Goal: Check status: Check status

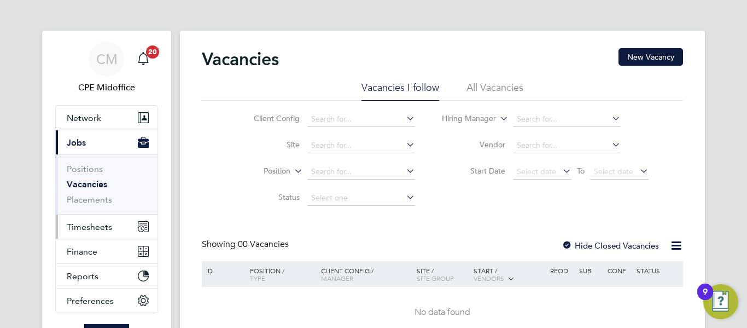
click at [90, 224] on span "Timesheets" at bounding box center [89, 227] width 45 height 10
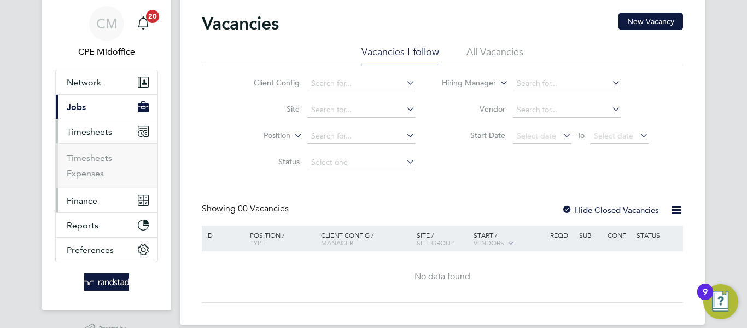
scroll to position [55, 0]
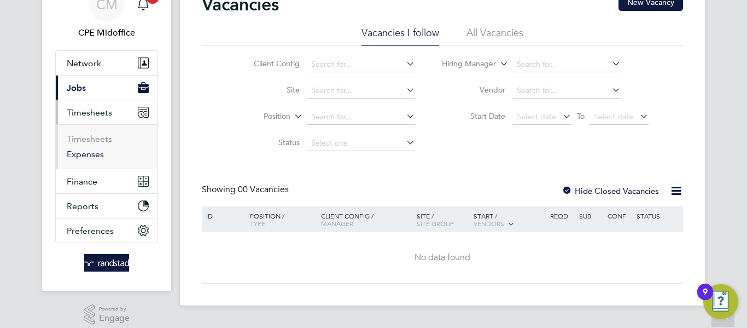
click at [96, 152] on link "Expenses" at bounding box center [85, 154] width 37 height 10
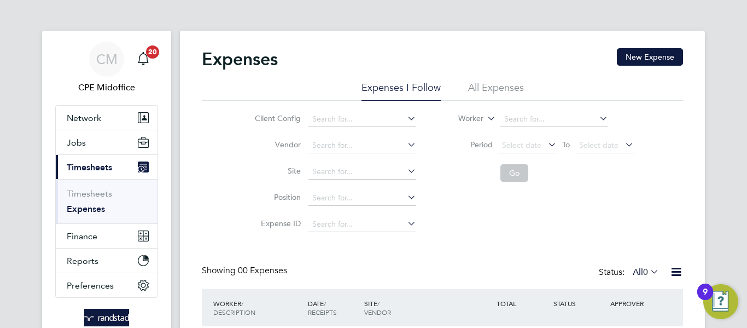
click at [490, 89] on li "All Expenses" at bounding box center [496, 91] width 56 height 20
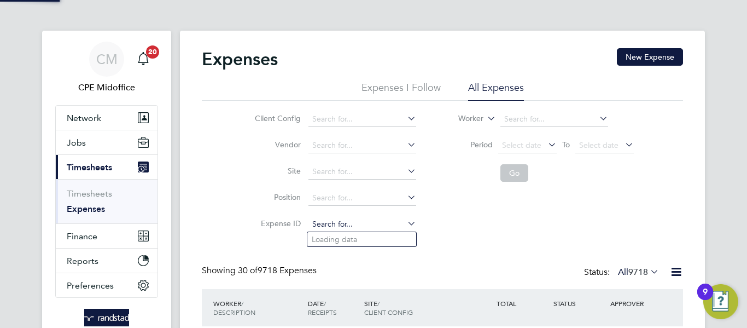
click at [334, 222] on input at bounding box center [363, 224] width 108 height 15
paste input "1826549"
click at [338, 233] on li "TS 1826549" at bounding box center [361, 239] width 109 height 15
type input "TS1826549"
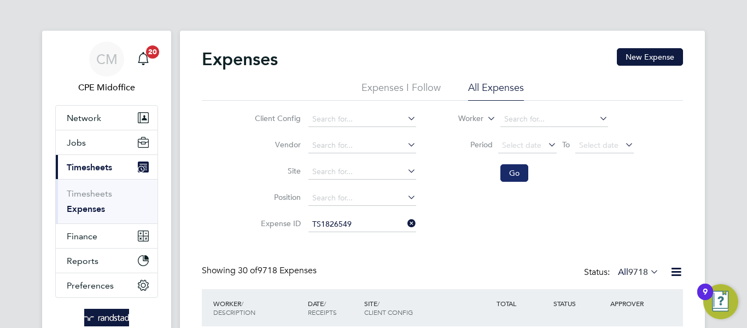
click at [511, 166] on button "Go" at bounding box center [515, 173] width 28 height 18
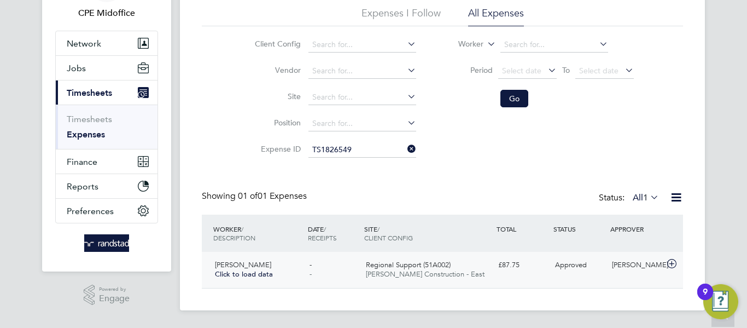
click at [420, 270] on span "[PERSON_NAME] Construction - East" at bounding box center [425, 273] width 119 height 9
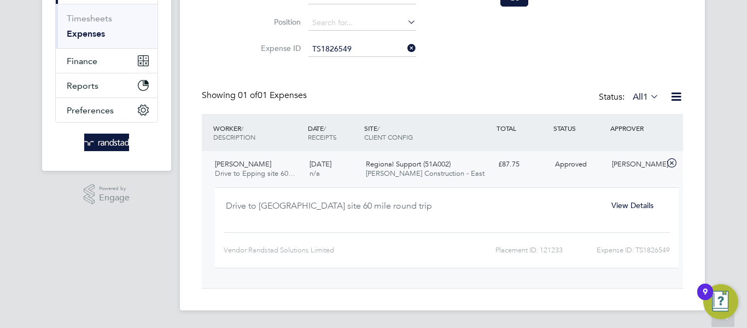
click at [624, 203] on span "View Details" at bounding box center [633, 205] width 42 height 10
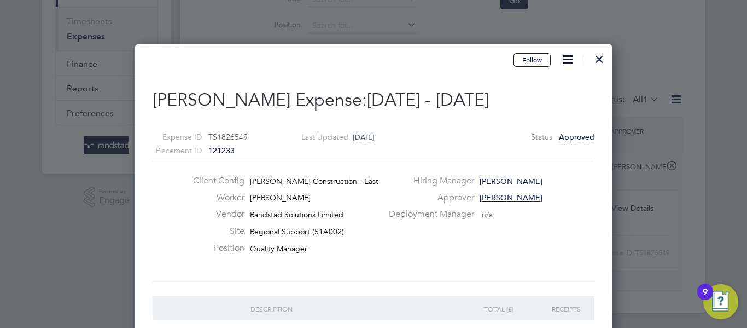
scroll to position [165, 0]
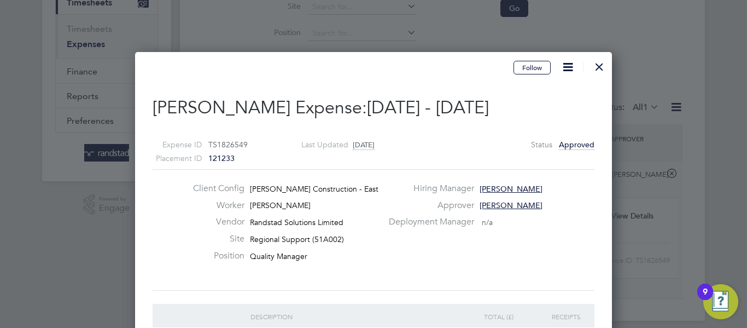
click at [598, 64] on div at bounding box center [600, 64] width 20 height 20
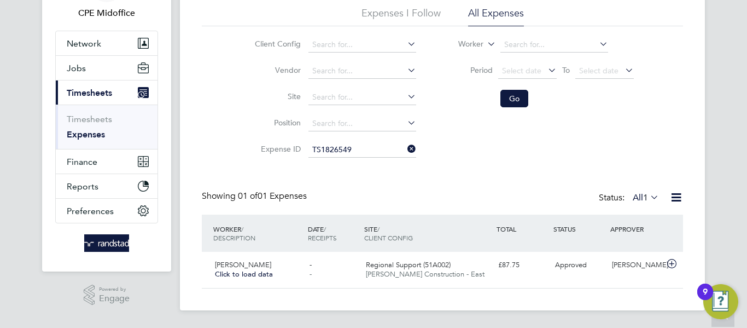
scroll to position [16, 0]
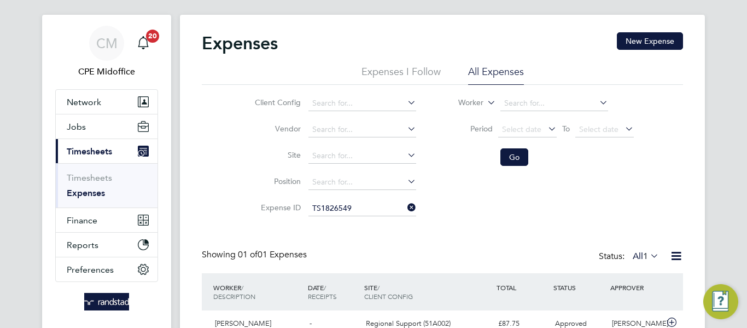
click at [405, 207] on icon at bounding box center [405, 207] width 0 height 15
click at [322, 209] on input at bounding box center [363, 208] width 108 height 15
paste input "1827481"
click at [344, 219] on b "1827481" at bounding box center [336, 223] width 31 height 9
type input "TS1827481"
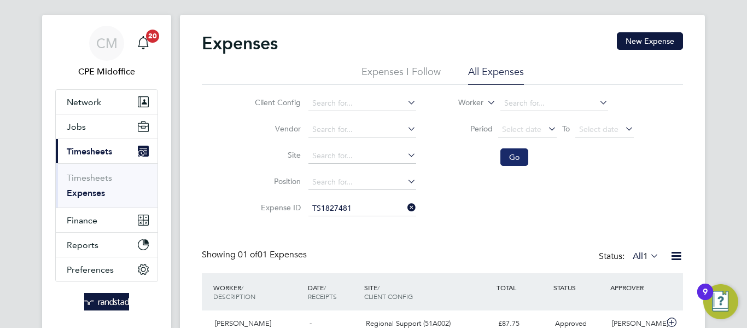
click at [514, 156] on button "Go" at bounding box center [515, 157] width 28 height 18
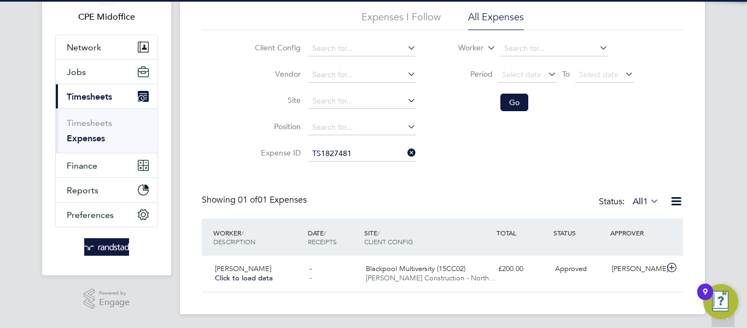
scroll to position [74, 0]
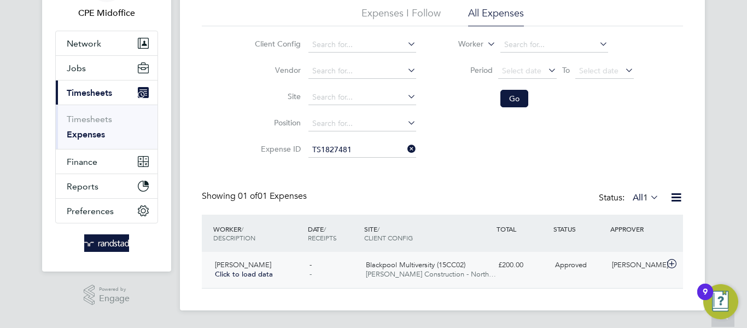
click at [466, 270] on span "[PERSON_NAME] Construction - North…" at bounding box center [431, 273] width 130 height 9
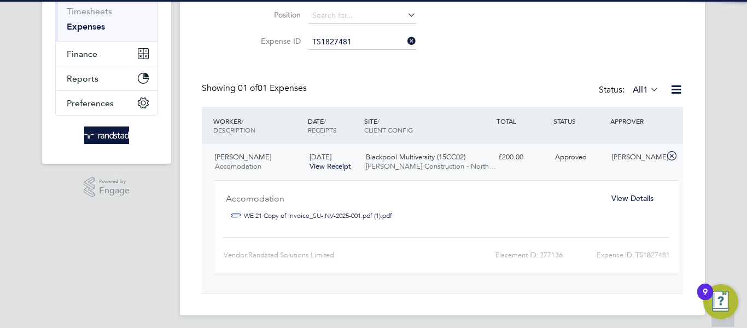
scroll to position [187, 0]
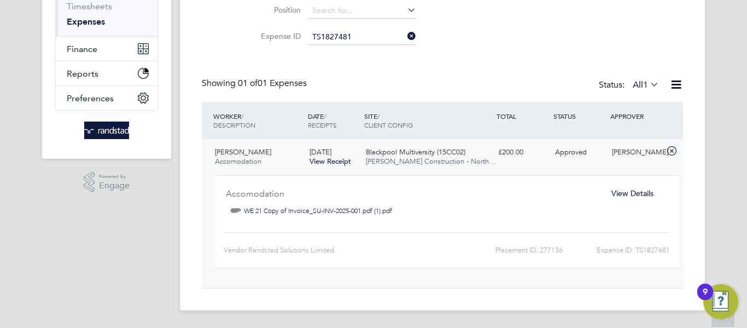
click at [626, 192] on span "View Details" at bounding box center [633, 193] width 42 height 10
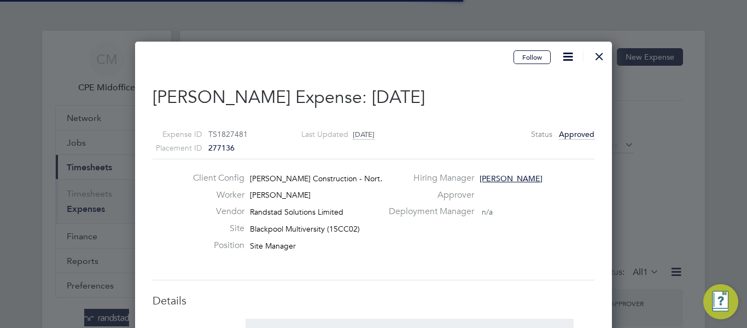
scroll to position [5, 5]
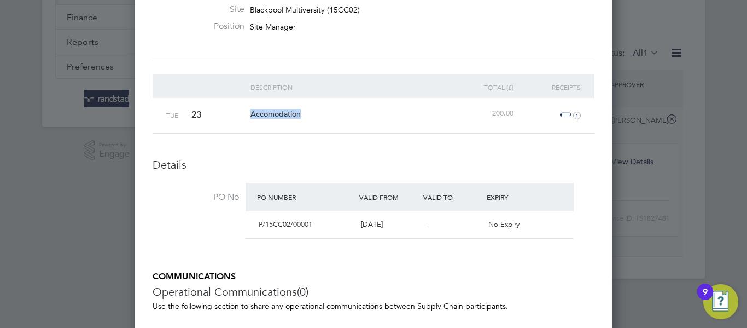
drag, startPoint x: 248, startPoint y: 113, endPoint x: 366, endPoint y: 109, distance: 117.7
click at [366, 109] on div "Accomodation" at bounding box center [349, 114] width 202 height 32
copy span "Accomodation"
drag, startPoint x: 517, startPoint y: 113, endPoint x: 467, endPoint y: 111, distance: 50.9
click at [467, 111] on div "Tue 23 Accomodation 200.00 1" at bounding box center [374, 115] width 442 height 35
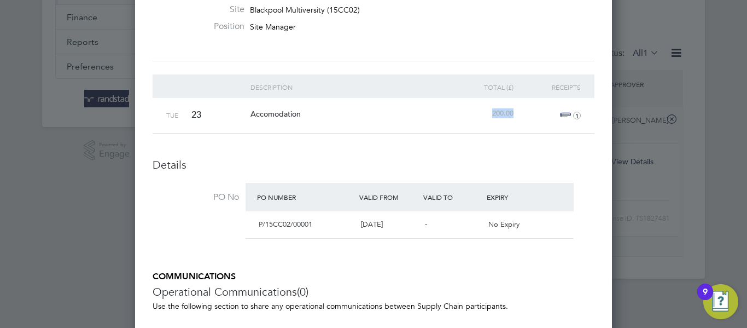
copy span "200.00"
click at [575, 115] on icon "1" at bounding box center [577, 116] width 8 height 8
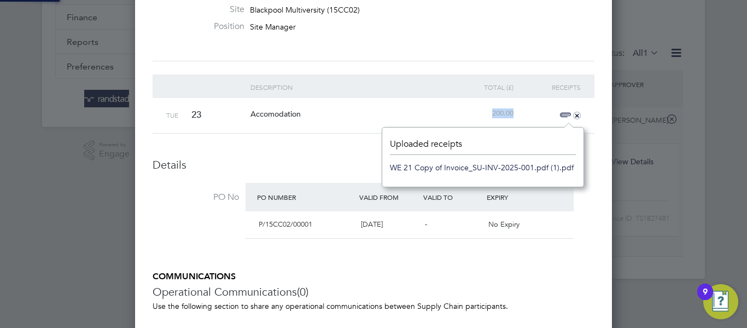
scroll to position [60, 202]
click at [500, 167] on link "WE 21 Copy of Invoice_SU-INV-2025-001.pdf (1).pdf" at bounding box center [482, 167] width 184 height 16
click at [423, 163] on link "WE 21 Copy of Invoice_SU-INV-2025-001.pdf (1).pdf" at bounding box center [482, 167] width 184 height 16
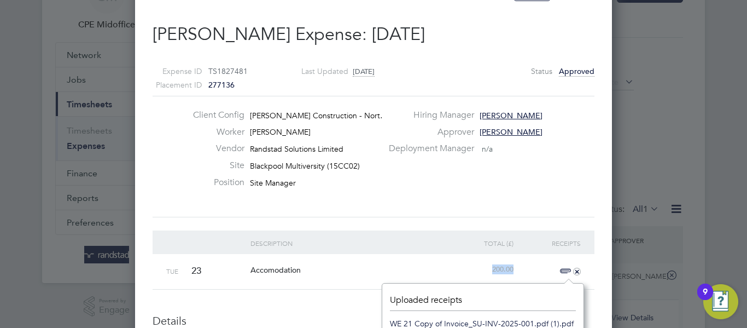
scroll to position [0, 0]
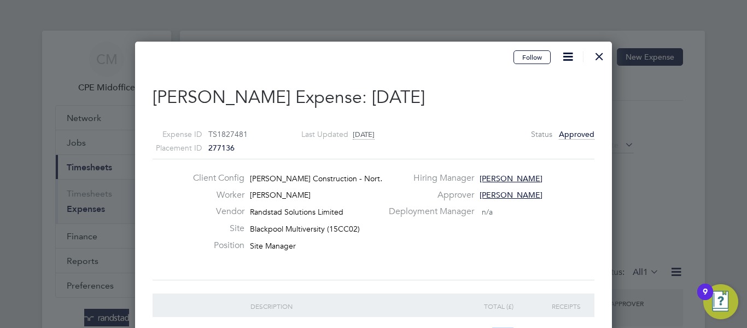
click at [596, 55] on div at bounding box center [600, 54] width 20 height 20
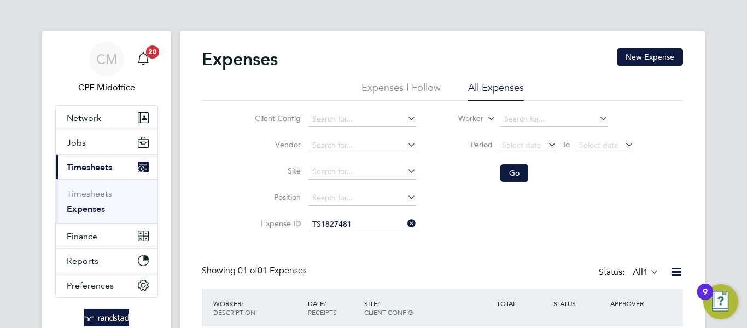
scroll to position [28, 133]
click at [405, 218] on icon at bounding box center [405, 223] width 0 height 15
click at [364, 216] on li "Expense ID" at bounding box center [334, 224] width 192 height 26
click at [357, 226] on input at bounding box center [363, 224] width 108 height 15
paste input "1826549"
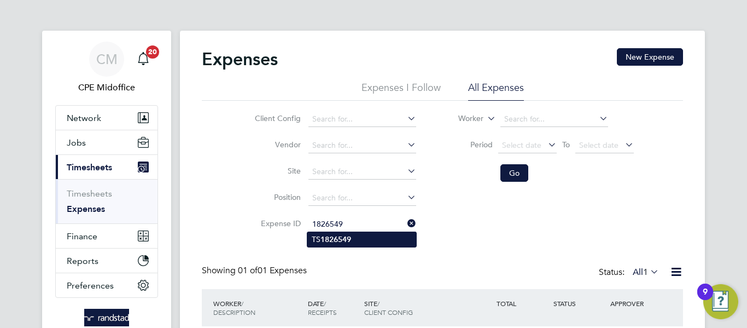
click at [356, 241] on li "TS 1826549" at bounding box center [361, 239] width 109 height 15
type input "TS1826549"
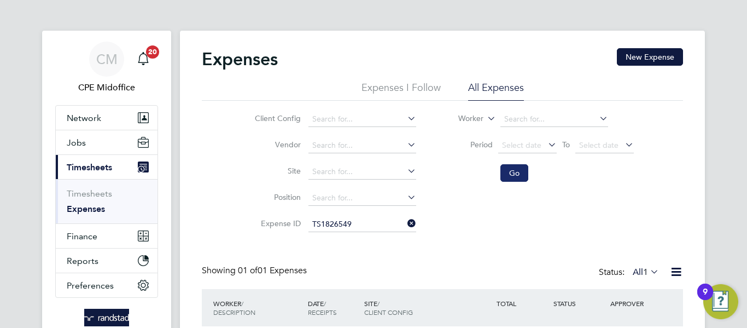
click at [509, 173] on button "Go" at bounding box center [515, 173] width 28 height 18
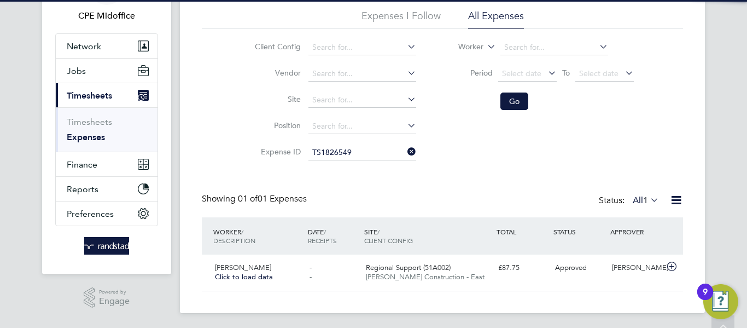
scroll to position [74, 0]
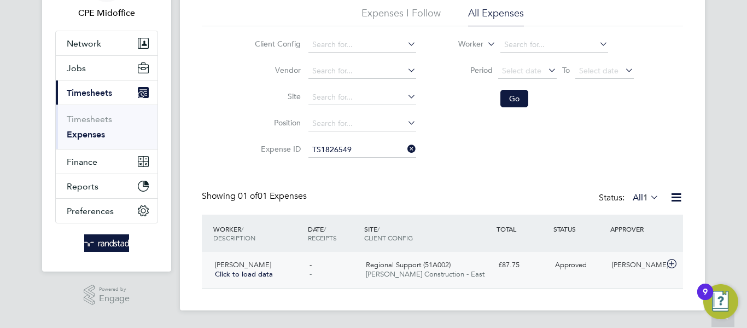
click at [463, 265] on div "Regional Support (51A002) [PERSON_NAME] Construction - East" at bounding box center [428, 269] width 132 height 27
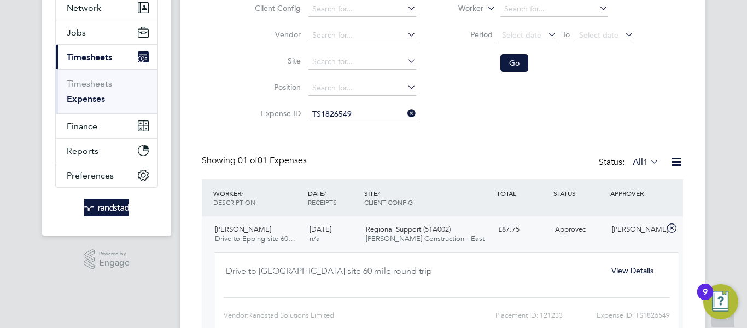
scroll to position [129, 0]
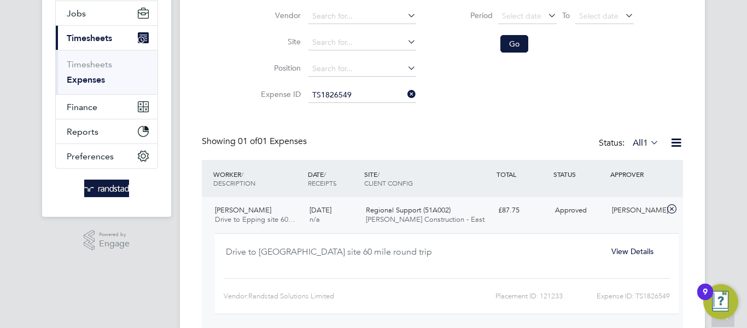
click at [622, 257] on div "View Details" at bounding box center [632, 251] width 71 height 18
click at [618, 250] on span "View Details" at bounding box center [633, 251] width 42 height 10
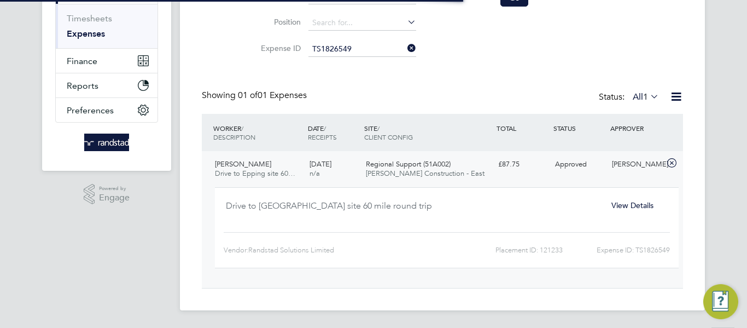
scroll to position [18, 199]
